Goal: Communication & Community: Answer question/provide support

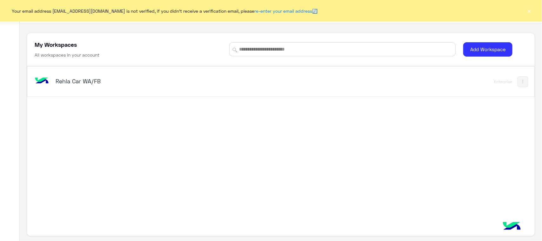
click at [72, 83] on h5 "Rehla Car WA/FB" at bounding box center [145, 81] width 178 height 8
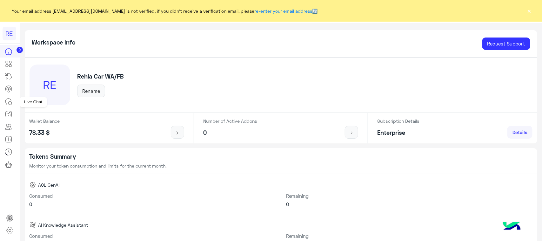
click at [9, 99] on icon at bounding box center [9, 102] width 8 height 8
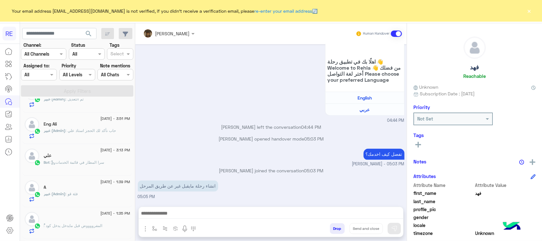
scroll to position [159, 0]
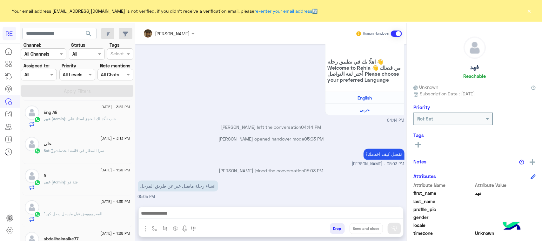
click at [106, 118] on span ": حاب نأكد لك الحجز استاذ علي" at bounding box center [91, 118] width 50 height 5
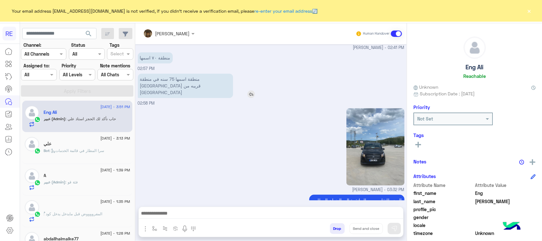
scroll to position [673, 0]
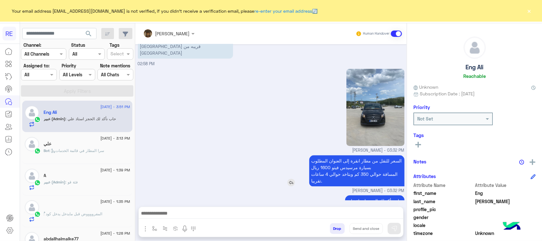
click at [363, 155] on p "السعر للنقل من مطار انقرة إلى العنوان المطلوب بسيارة مرسيدس فيتو 1600 ريال المس…" at bounding box center [356, 170] width 95 height 31
click at [344, 159] on p "السعر للنقل من مطار انقرة إلى العنوان المطلوب بسيارة مرسيدس فيتو 1600 ريال المس…" at bounding box center [356, 170] width 95 height 31
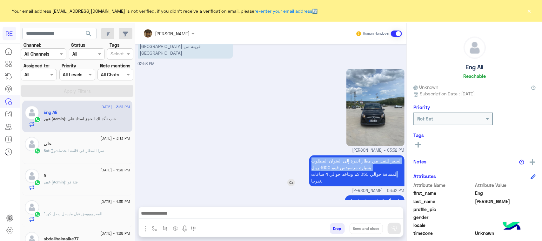
click at [344, 159] on p "السعر للنقل من مطار انقرة إلى العنوان المطلوب بسيارة مرسيدس فيتو 1600 ريال المس…" at bounding box center [356, 170] width 95 height 31
click at [344, 155] on p "السعر للنقل من مطار انقرة إلى العنوان المطلوب بسيارة مرسيدس فيتو 1600 ريال المس…" at bounding box center [356, 170] width 95 height 31
click at [357, 159] on p "السعر للنقل من مطار انقرة إلى العنوان المطلوب بسيارة مرسيدس فيتو 1600 ريال المس…" at bounding box center [356, 170] width 95 height 31
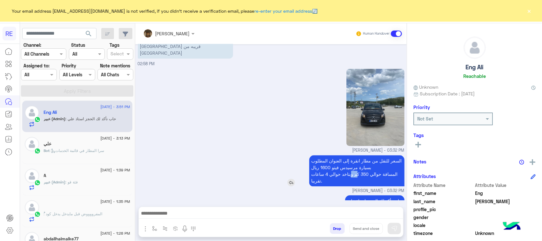
click at [357, 159] on p "السعر للنقل من مطار انقرة إلى العنوان المطلوب بسيارة مرسيدس فيتو 1600 ريال المس…" at bounding box center [356, 170] width 95 height 31
click at [367, 195] on p "حاب نأكد لك الحجز استاذ علي" at bounding box center [374, 200] width 59 height 11
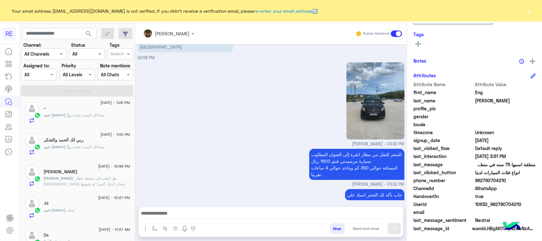
scroll to position [360, 0]
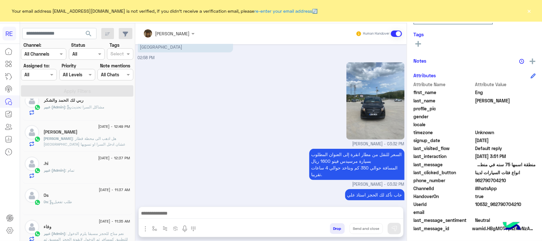
click at [88, 177] on div "عبير (Admin) : تمام" at bounding box center [87, 172] width 86 height 11
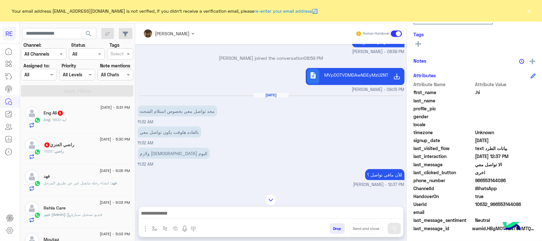
click at [96, 124] on div "Eng : ليه 1600" at bounding box center [87, 122] width 86 height 11
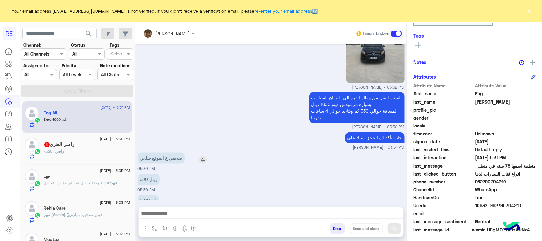
scroll to position [101, 0]
click at [170, 152] on p "صديقي ع الموقع طلعي" at bounding box center [161, 157] width 47 height 11
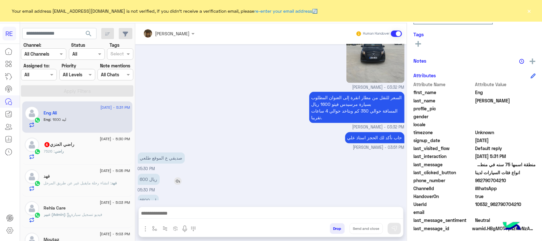
click at [156, 174] on p "600 ريال" at bounding box center [149, 179] width 22 height 11
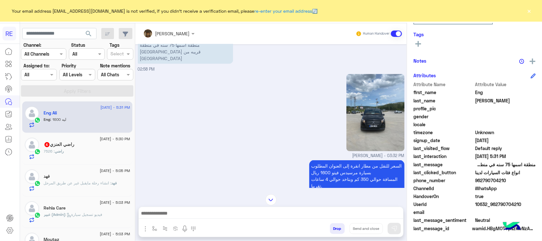
scroll to position [464, 0]
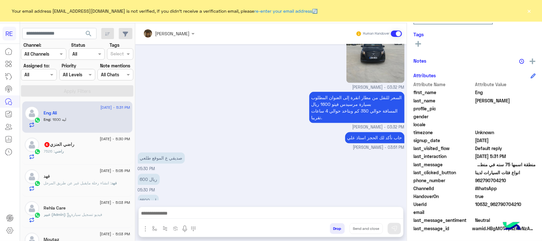
click at [199, 172] on div "600 ريال 05:30 PM" at bounding box center [271, 182] width 267 height 21
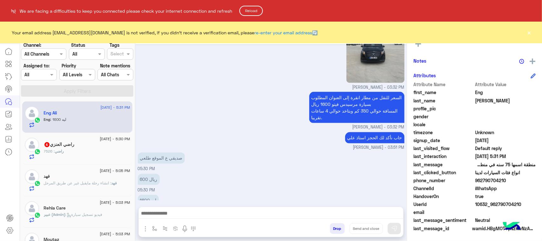
click at [0, 187] on html "RE We are facing a difficulties to keep you connected please check your interne…" at bounding box center [271, 120] width 542 height 241
click at [98, 151] on html "RE We are facing a difficulties to keep you connected please check your interne…" at bounding box center [271, 120] width 542 height 241
click at [259, 12] on button "Reload" at bounding box center [250, 11] width 23 height 10
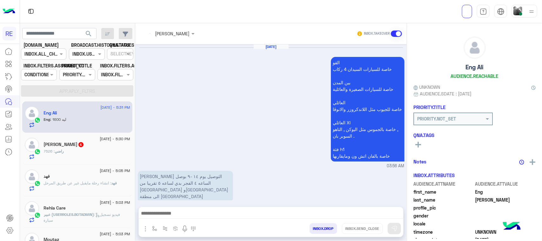
scroll to position [464, 0]
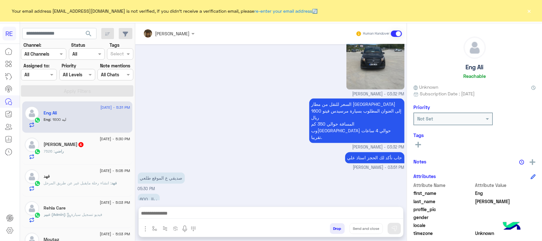
click at [78, 151] on div "راضي : 7526" at bounding box center [87, 153] width 86 height 11
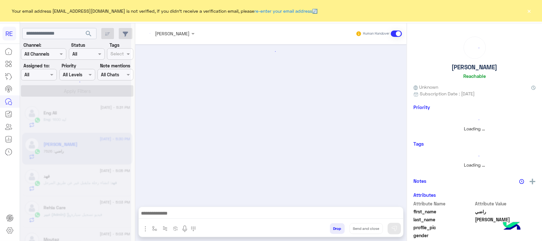
scroll to position [499, 0]
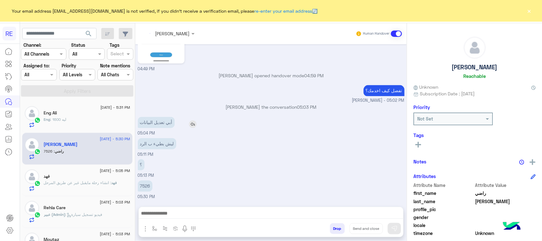
click at [167, 121] on p "أبي تعديل البيانات" at bounding box center [156, 122] width 37 height 11
click at [164, 147] on p "ليش بطيء ب الرد" at bounding box center [157, 143] width 38 height 11
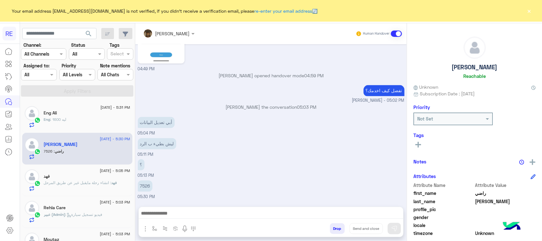
click at [77, 111] on div "Eng Ali" at bounding box center [87, 113] width 86 height 7
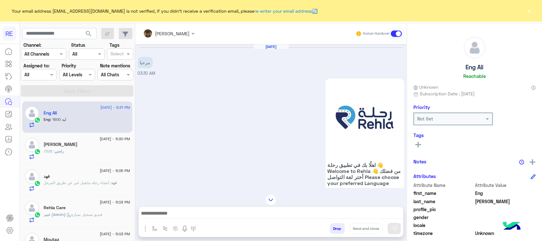
scroll to position [821, 0]
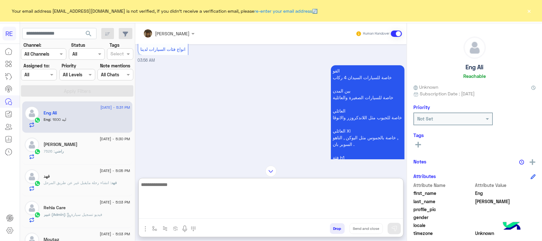
click at [254, 212] on textarea at bounding box center [271, 199] width 264 height 38
paste textarea "**********"
type textarea "**********"
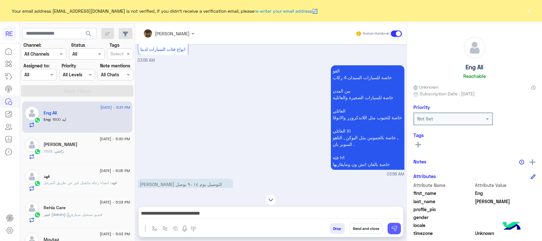
click at [392, 227] on img at bounding box center [394, 228] width 6 height 6
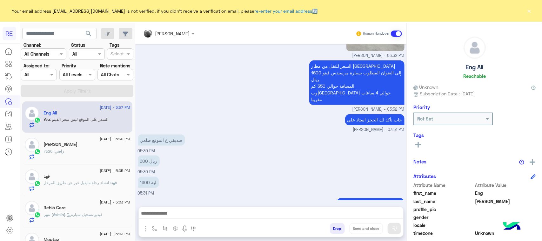
drag, startPoint x: 277, startPoint y: 207, endPoint x: 278, endPoint y: 212, distance: 4.7
click at [277, 209] on div at bounding box center [271, 215] width 264 height 16
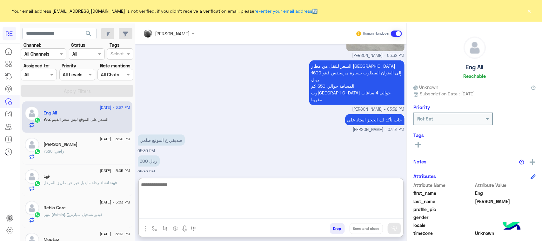
click at [279, 218] on textarea at bounding box center [271, 199] width 264 height 38
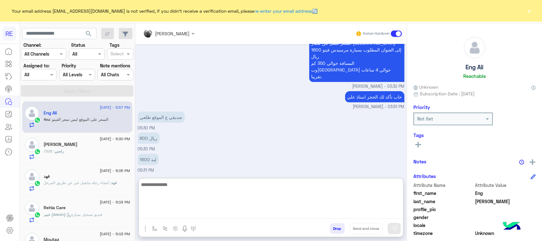
paste textarea "**********"
type textarea "**********"
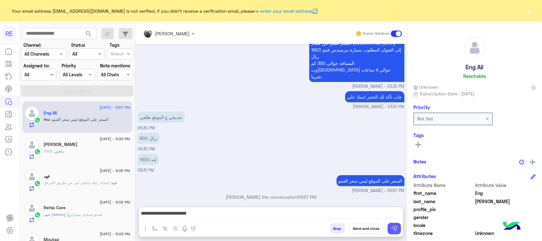
click at [393, 232] on button at bounding box center [394, 228] width 13 height 11
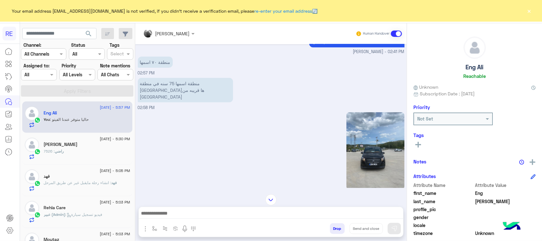
scroll to position [1194, 0]
click at [367, 146] on img at bounding box center [375, 150] width 58 height 77
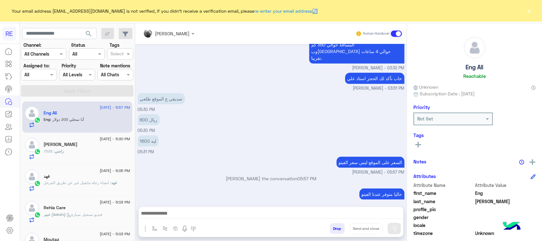
click at [158, 208] on p "أنا سحلي 200 دولار" at bounding box center [158, 213] width 41 height 11
click at [164, 187] on div "حاليا متوفر عندنا الفيتو [PERSON_NAME] - 05:57 PM" at bounding box center [271, 197] width 267 height 20
click at [164, 208] on p "أنا سحلي 200 دولار" at bounding box center [158, 213] width 41 height 11
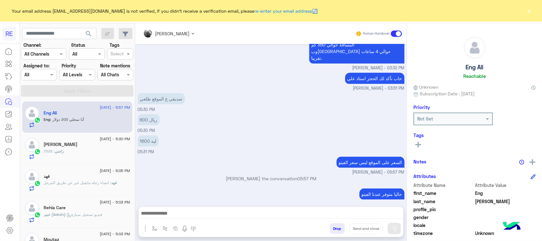
click at [164, 208] on p "أنا سحلي 200 دولار" at bounding box center [158, 213] width 41 height 11
click at [229, 187] on div "حاليا متوفر عندنا الفيتو [PERSON_NAME] - 05:57 PM" at bounding box center [271, 197] width 267 height 20
click at [163, 207] on div "أنا سحلي 200 دولار 05:57 PM" at bounding box center [271, 217] width 267 height 21
click at [161, 207] on div "أنا سحلي 200 دولار" at bounding box center [176, 214] width 77 height 14
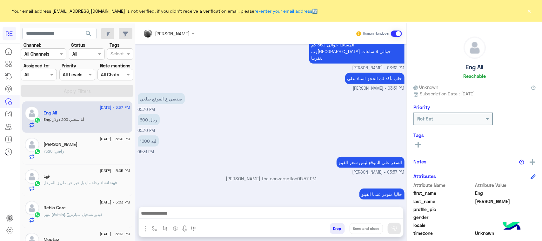
click at [161, 207] on div "أنا سحلي 200 دولار" at bounding box center [176, 214] width 77 height 14
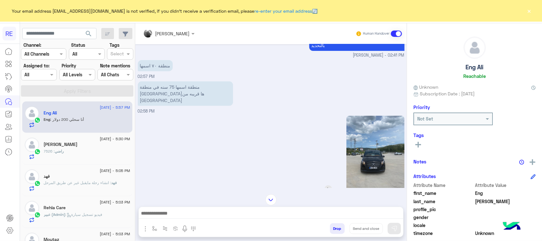
scroll to position [1175, 0]
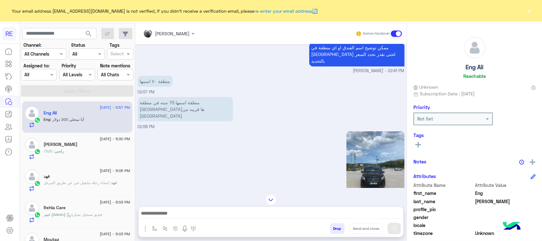
click at [373, 154] on img at bounding box center [375, 169] width 58 height 77
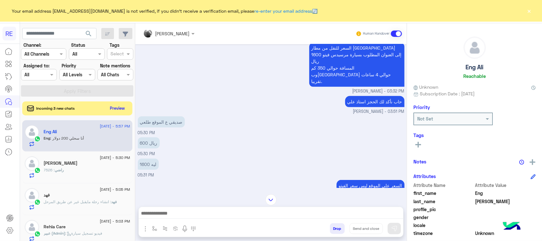
scroll to position [1373, 0]
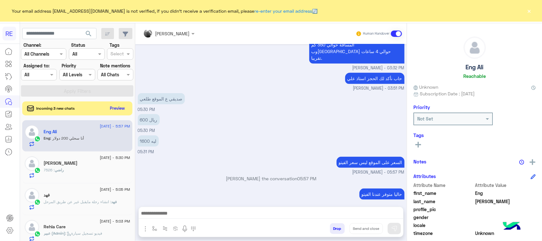
click at [226, 220] on div at bounding box center [271, 215] width 264 height 16
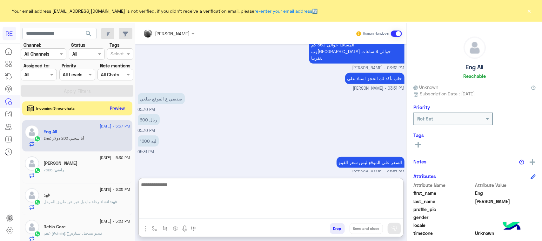
click at [223, 213] on textarea at bounding box center [271, 199] width 264 height 38
type textarea "**********"
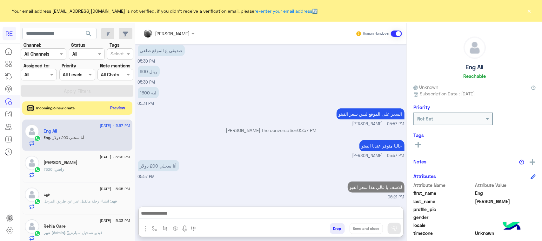
click at [116, 110] on button "Preview" at bounding box center [118, 107] width 20 height 9
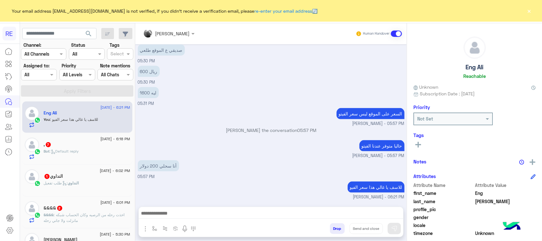
scroll to position [330, 0]
